Goal: Task Accomplishment & Management: Use online tool/utility

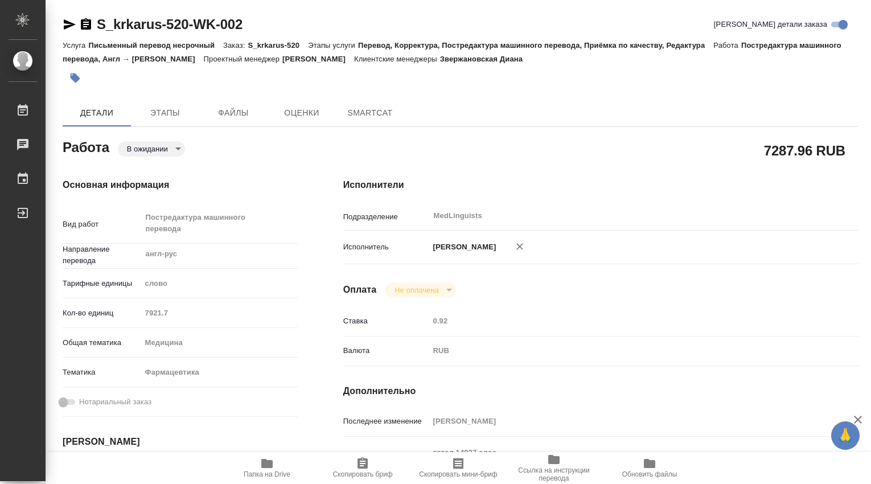
type textarea "x"
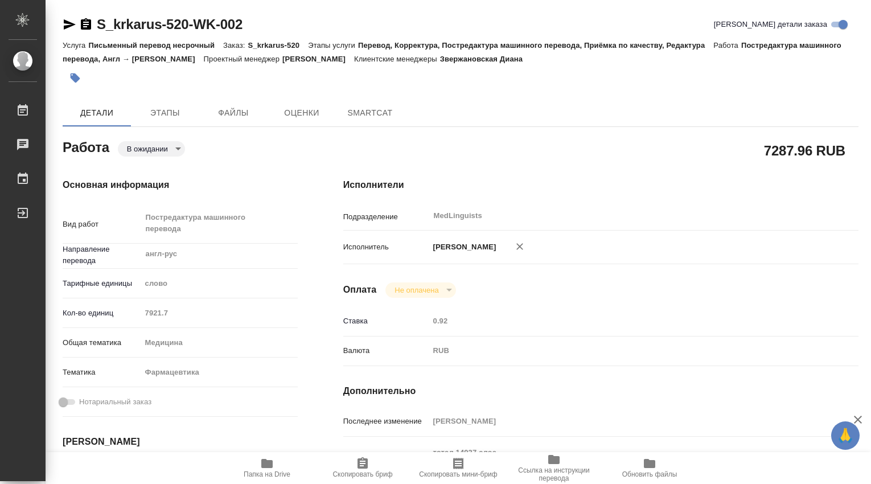
type textarea "x"
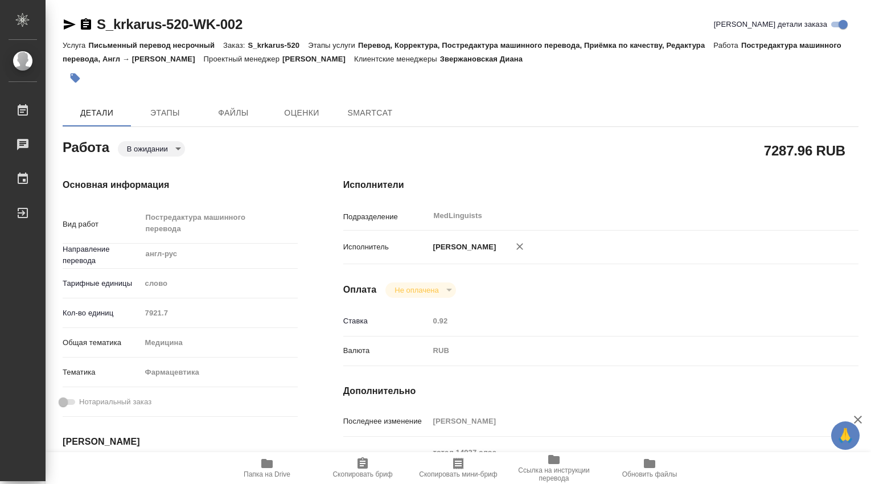
type textarea "x"
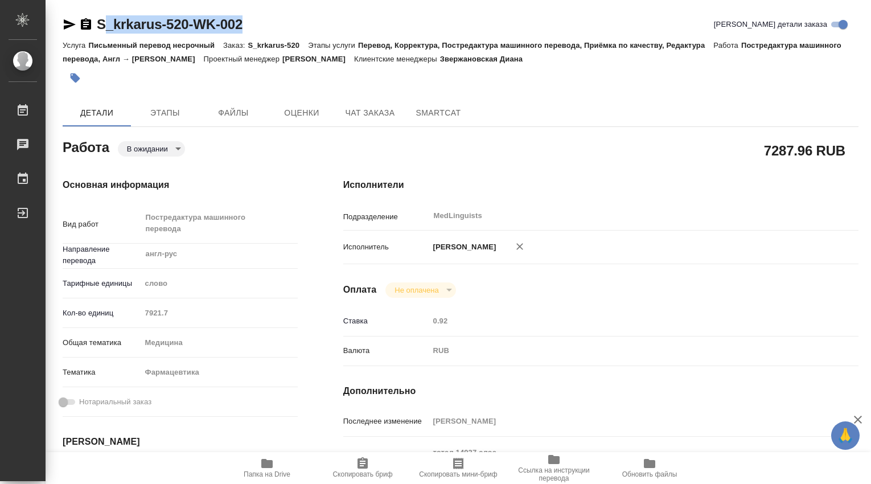
type textarea "x"
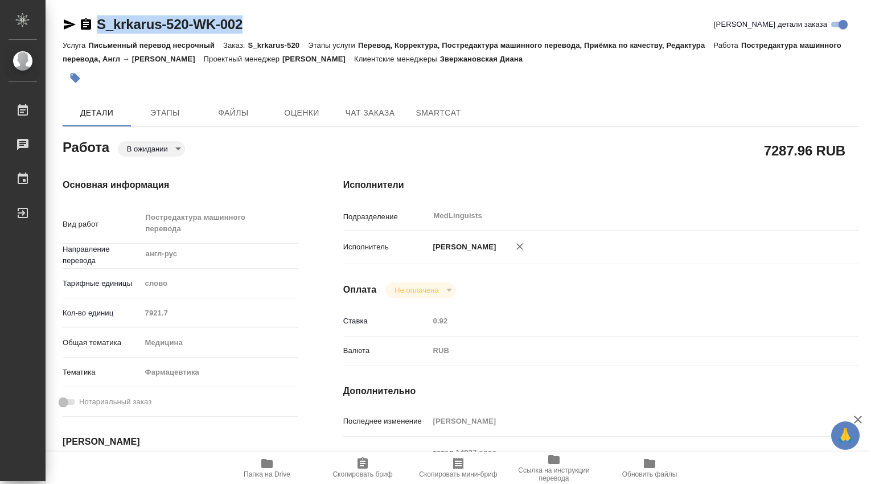
drag, startPoint x: 255, startPoint y: 26, endPoint x: 93, endPoint y: 17, distance: 162.5
click at [93, 17] on div "S_krkarus-520-WK-002 Кратко детали заказа" at bounding box center [461, 24] width 796 height 18
copy link "S_krkarus-520-WK-002"
type textarea "x"
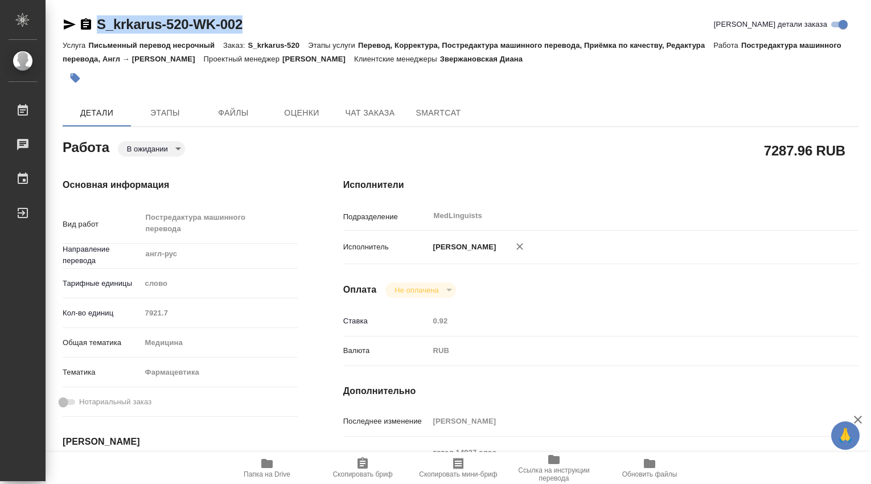
type textarea "x"
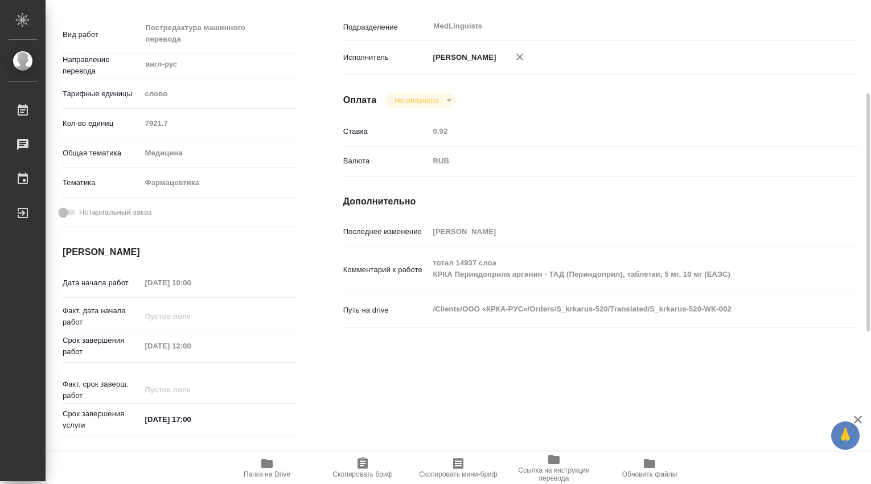
type textarea "x"
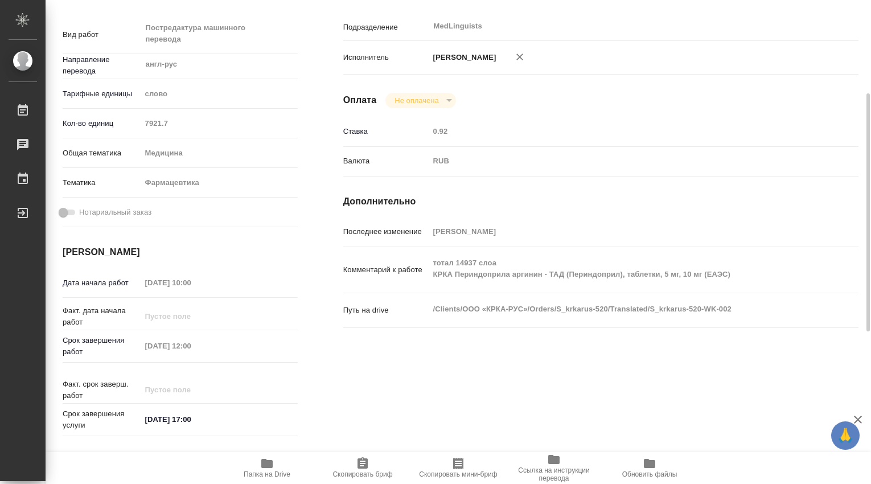
type textarea "x"
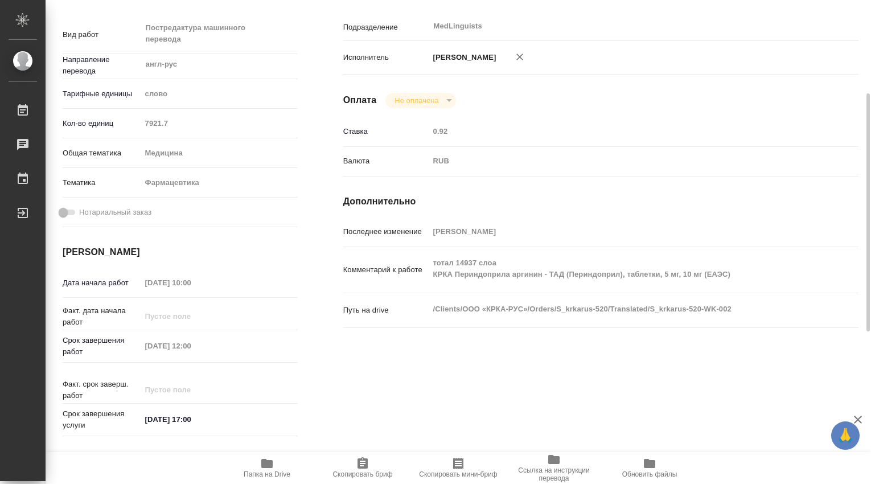
type textarea "x"
